Goal: Information Seeking & Learning: Find specific fact

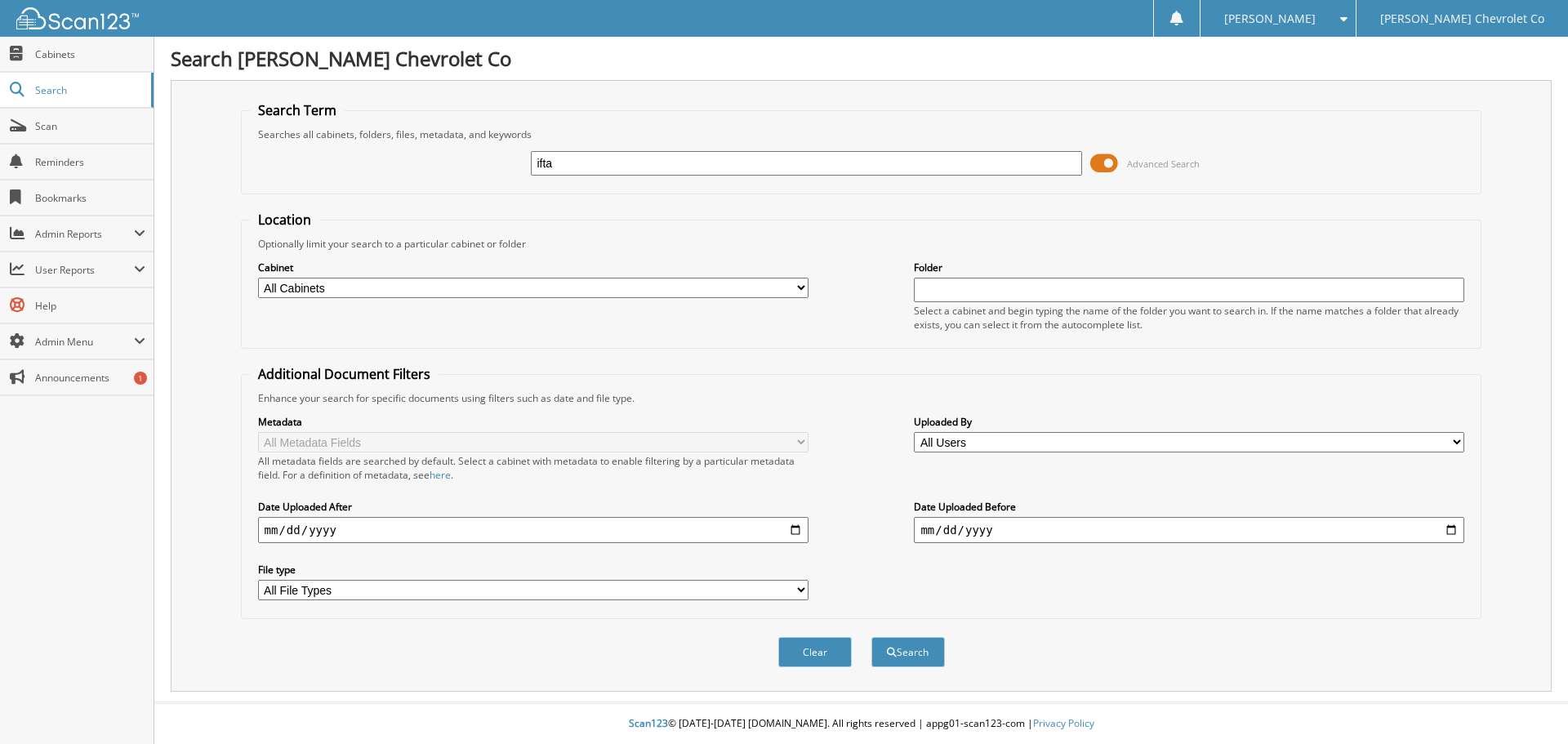
type input "ifta"
click at [871, 637] on button "Search" at bounding box center [908, 651] width 74 height 30
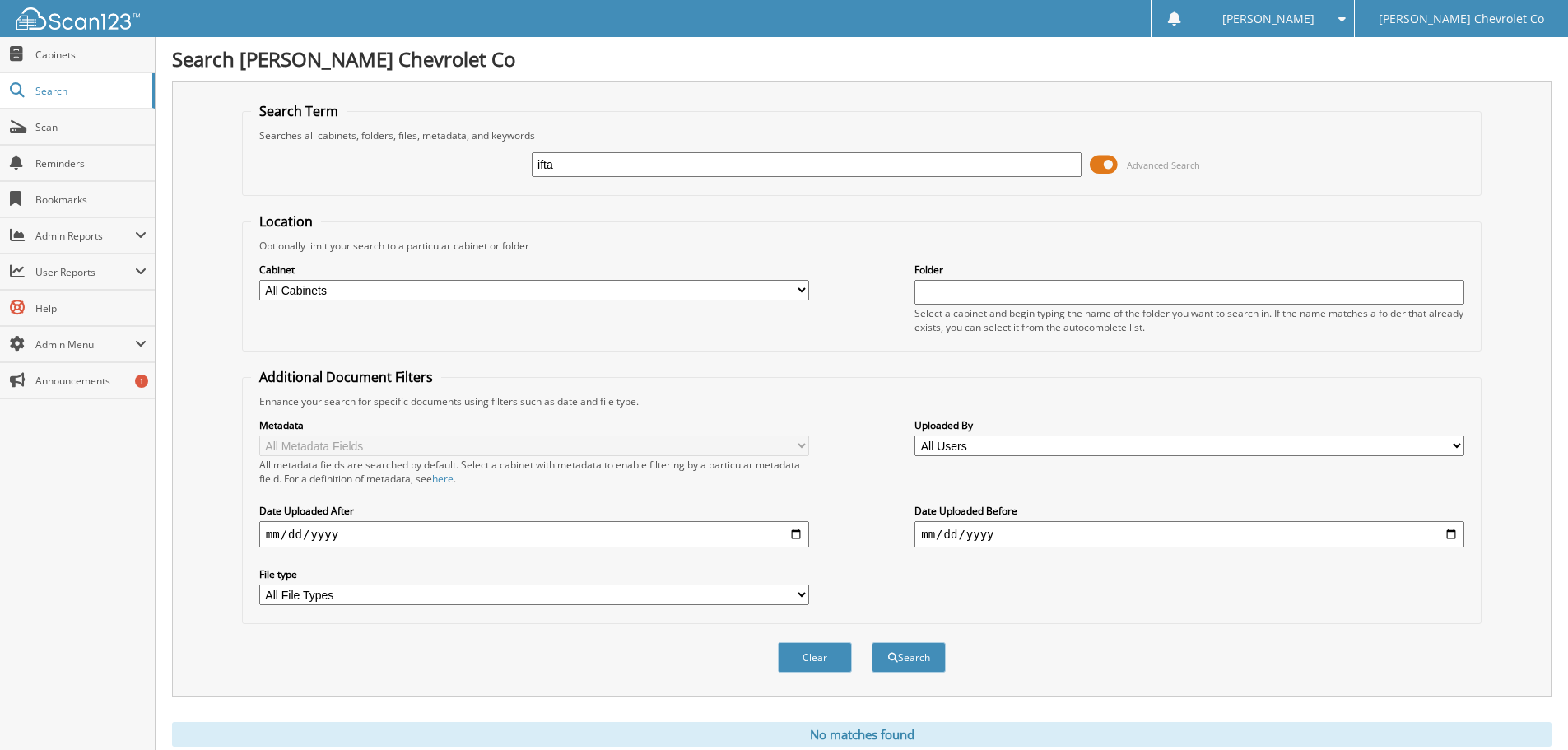
drag, startPoint x: 570, startPoint y: 160, endPoint x: 471, endPoint y: 167, distance: 99.2
click at [471, 167] on div "ifta Advanced Search" at bounding box center [862, 164] width 1221 height 44
type input "wydot"
click at [872, 642] on button "Search" at bounding box center [909, 656] width 74 height 30
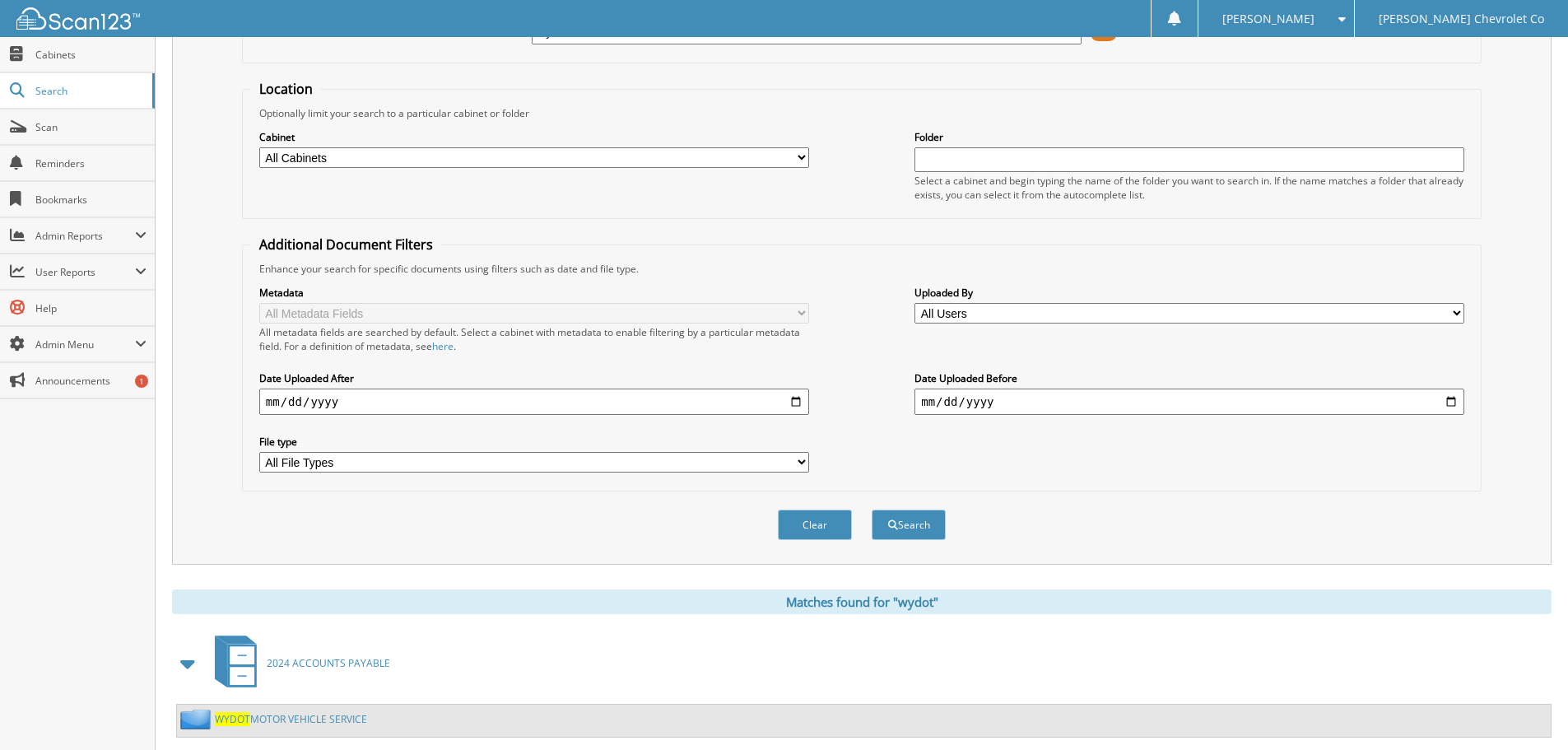
scroll to position [286, 0]
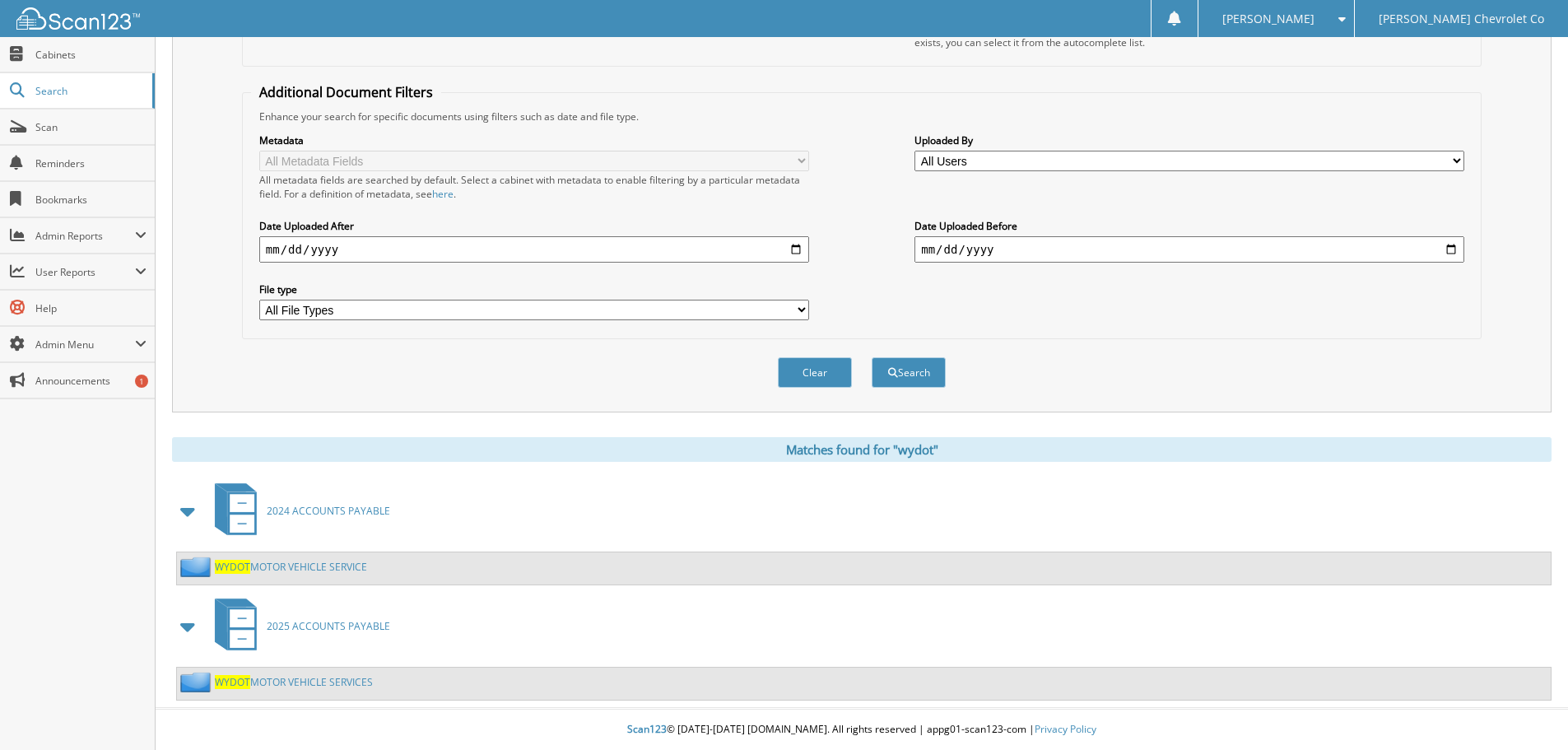
click at [318, 570] on link "WYDOT MOTOR VEHICLE SERVICE" at bounding box center [291, 566] width 152 height 14
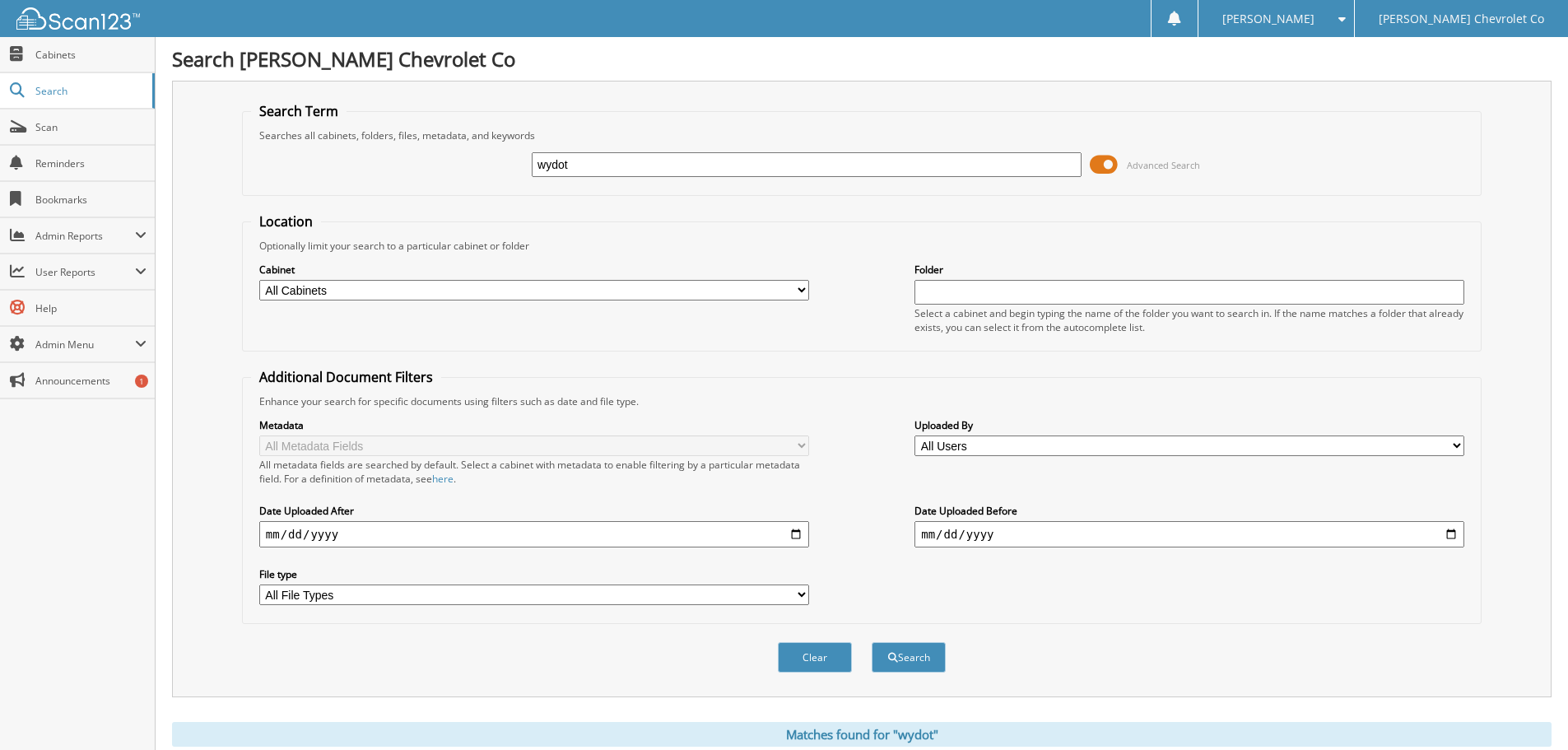
click at [1075, 255] on div "Cabinet All Cabinets 2015 ACCOUNT PAYABLE 2016 ACCOUNTS PAYABLE 2017 ACCOUNTS P…" at bounding box center [862, 298] width 1221 height 90
